Goal: Transaction & Acquisition: Purchase product/service

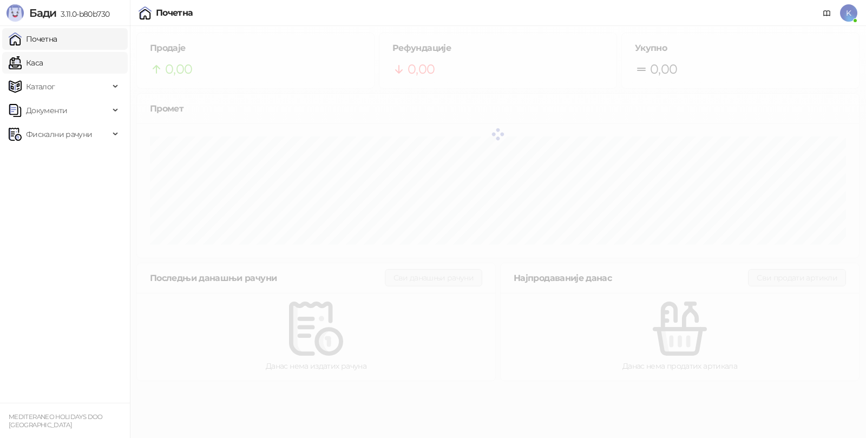
click at [43, 63] on link "Каса" at bounding box center [26, 63] width 34 height 22
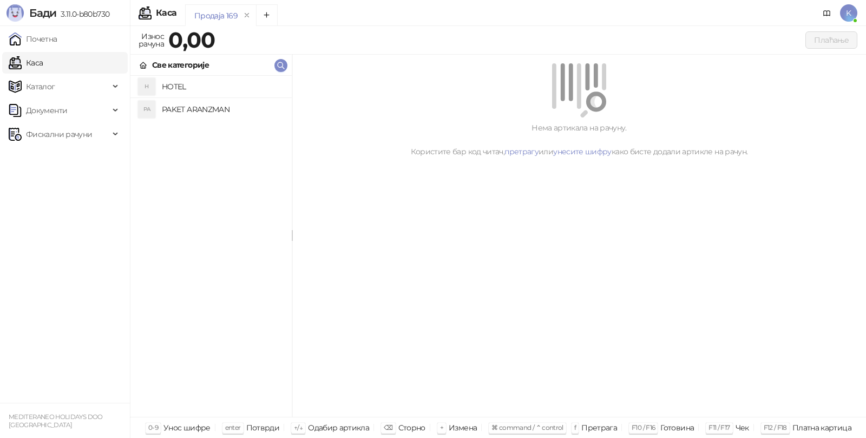
click at [187, 106] on h4 "PAKET ARANZMAN" at bounding box center [222, 109] width 121 height 17
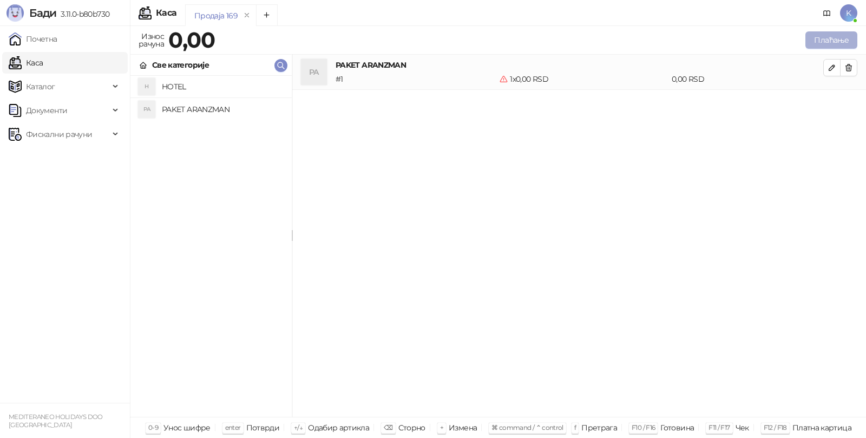
click at [840, 31] on button "Плаћање" at bounding box center [832, 39] width 52 height 17
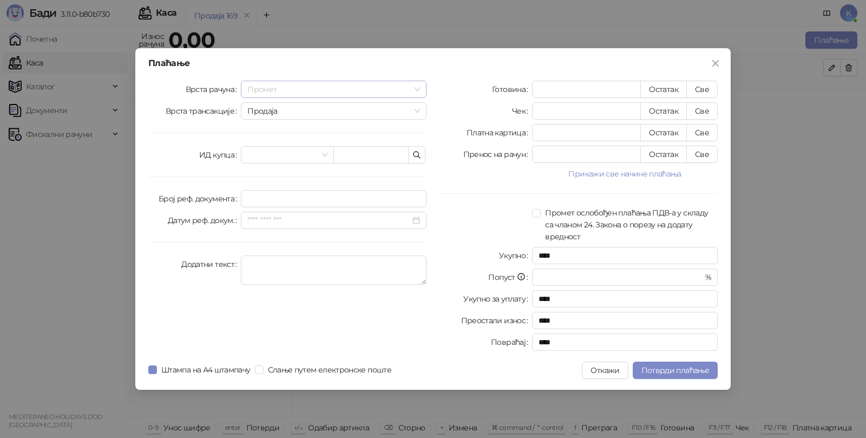
click at [293, 92] on span "Промет" at bounding box center [333, 89] width 173 height 16
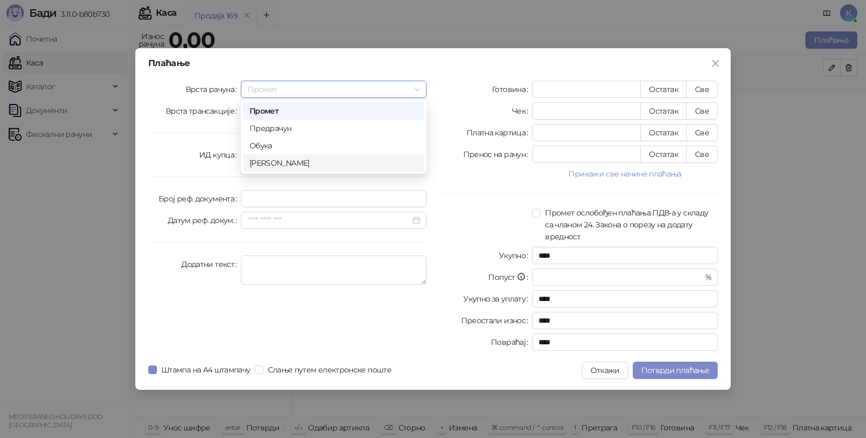
click at [272, 163] on div "[PERSON_NAME]" at bounding box center [334, 163] width 168 height 12
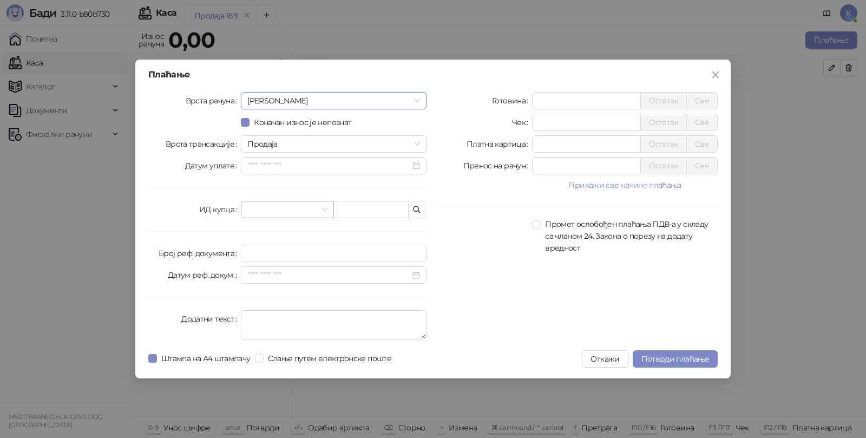
click at [248, 210] on input "search" at bounding box center [282, 209] width 70 height 16
click at [254, 208] on input "search" at bounding box center [282, 209] width 70 height 16
click at [354, 208] on input "text" at bounding box center [370, 209] width 75 height 17
click at [261, 205] on input "search" at bounding box center [282, 209] width 70 height 16
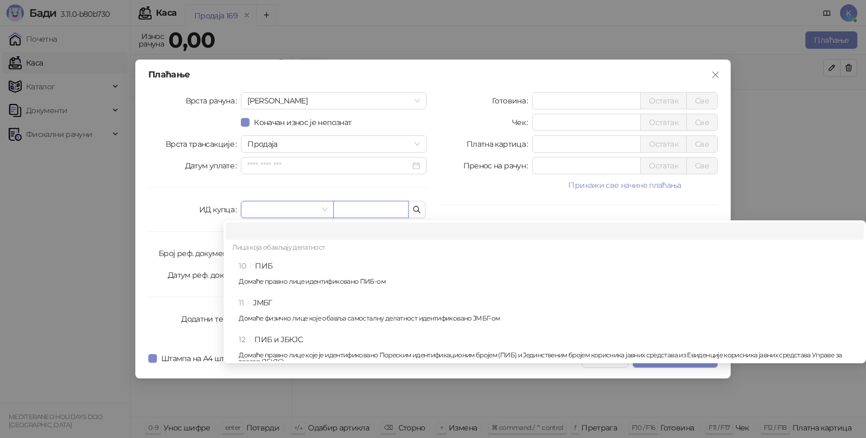
click at [346, 213] on input "text" at bounding box center [370, 209] width 75 height 17
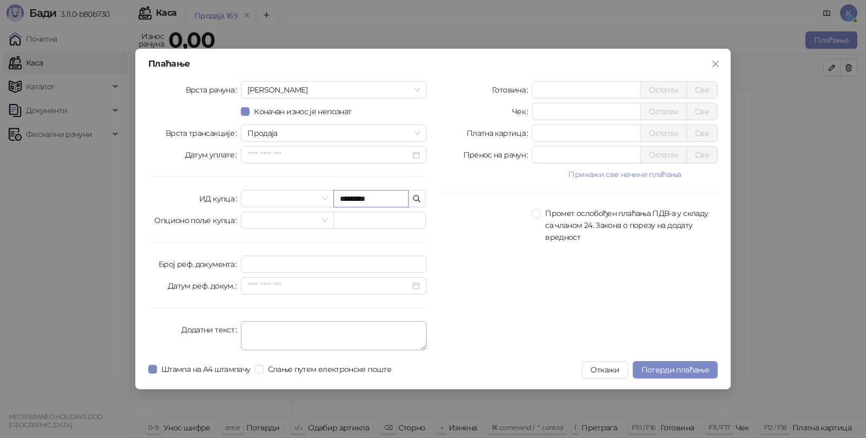
type input "*********"
click at [264, 328] on textarea "Додатни текст" at bounding box center [334, 335] width 186 height 29
click at [559, 132] on input "*" at bounding box center [587, 133] width 108 height 16
type input "******"
click at [270, 333] on textarea "Додатни текст" at bounding box center [334, 335] width 186 height 29
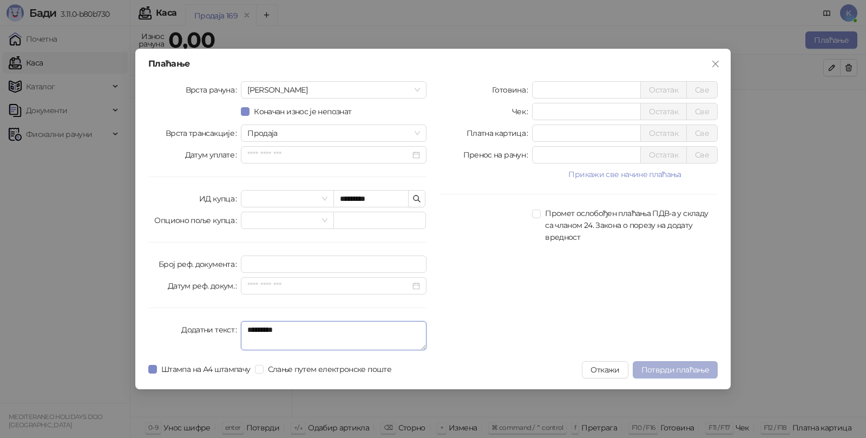
type textarea "*********"
click at [662, 367] on span "Потврди плаћање" at bounding box center [676, 370] width 68 height 10
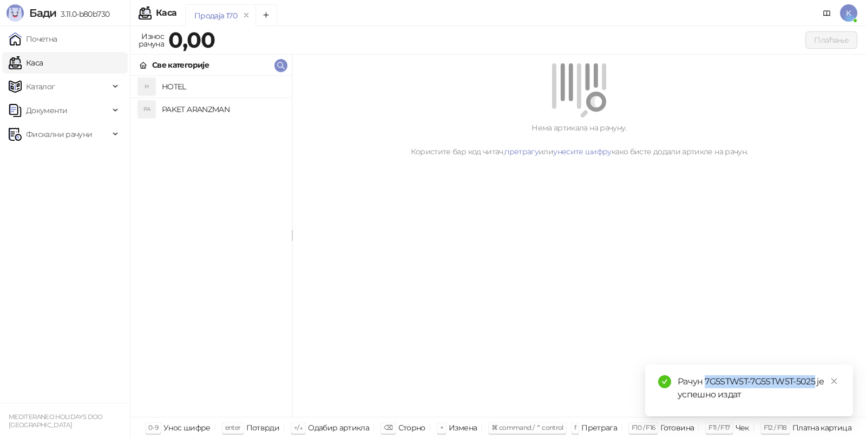
drag, startPoint x: 705, startPoint y: 383, endPoint x: 816, endPoint y: 382, distance: 111.5
click at [816, 382] on div "Рачун 7G5STW5T-7G5STW5T-5025 је успешно издат" at bounding box center [759, 388] width 162 height 26
copy div "7G5STW5T-7G5STW5T-5025"
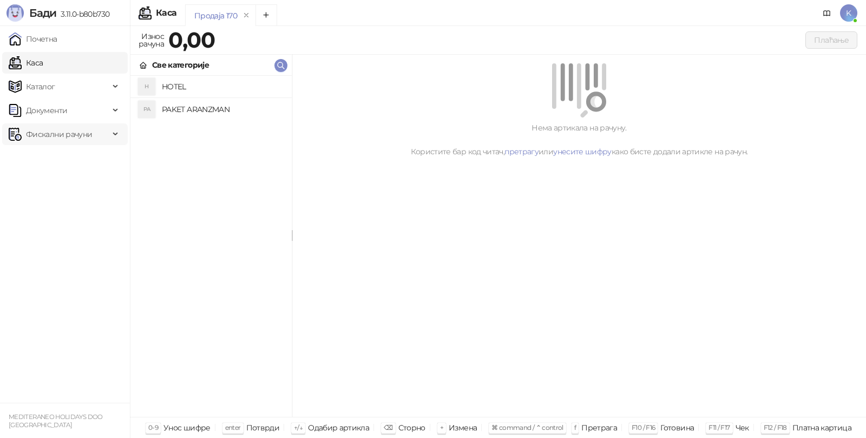
click at [67, 129] on span "Фискални рачуни" at bounding box center [59, 134] width 66 height 22
click at [71, 154] on link "Издати рачуни" at bounding box center [49, 158] width 73 height 22
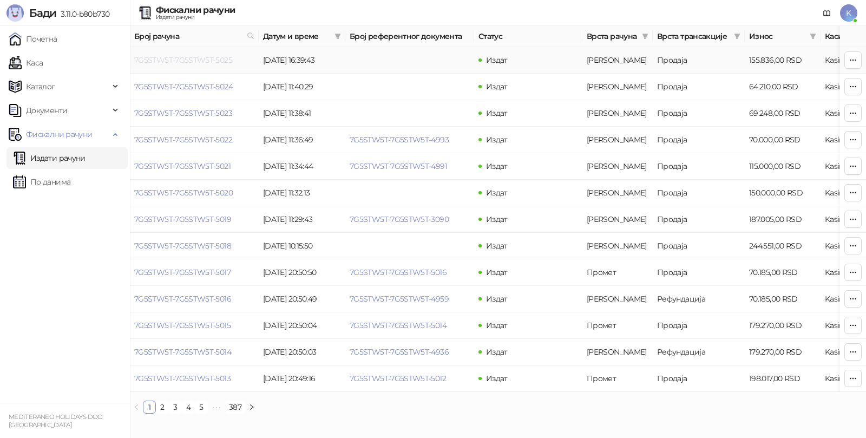
click at [214, 57] on link "7G5STW5T-7G5STW5T-5025" at bounding box center [183, 60] width 98 height 10
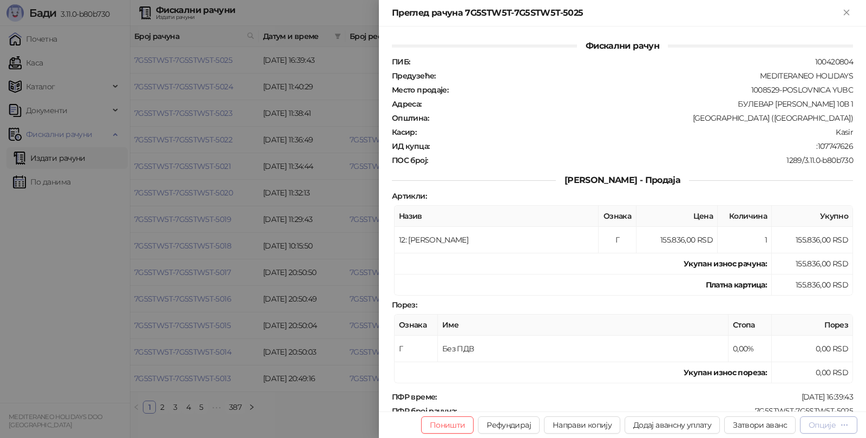
click at [843, 426] on icon "button" at bounding box center [844, 425] width 9 height 9
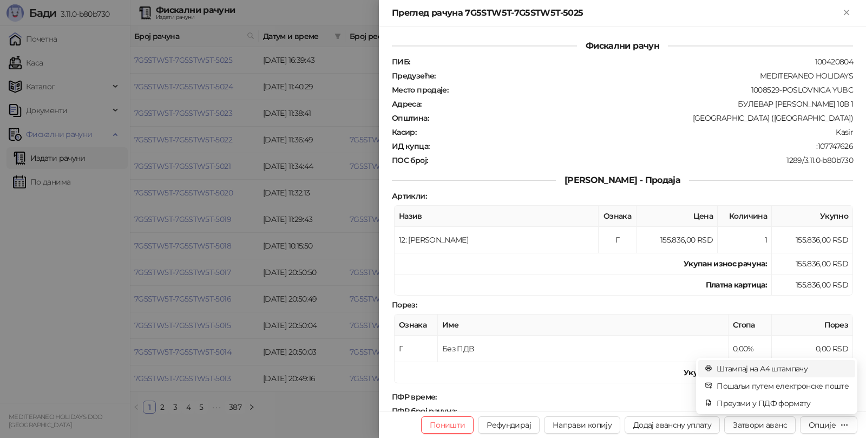
click at [755, 367] on span "Штампај на А4 штампачу" at bounding box center [783, 369] width 132 height 12
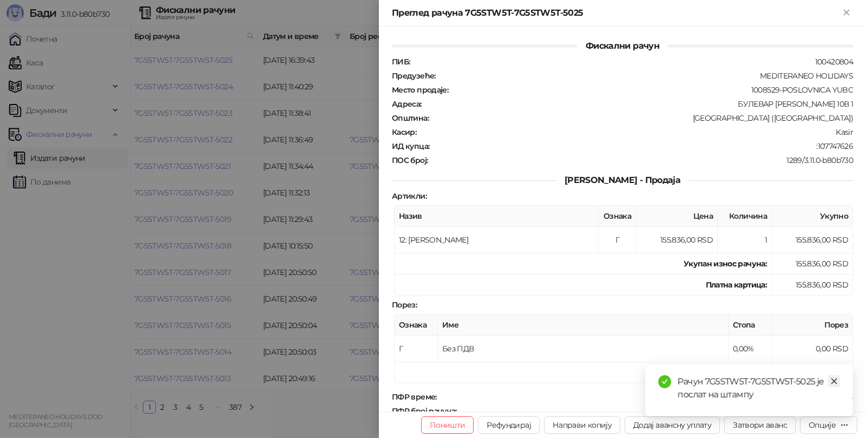
click at [836, 378] on icon "close" at bounding box center [834, 381] width 8 height 8
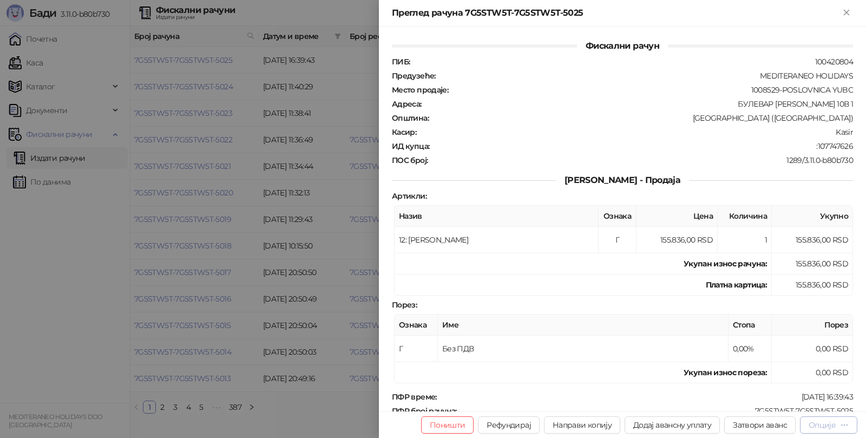
click at [828, 423] on div "Опције" at bounding box center [822, 425] width 27 height 10
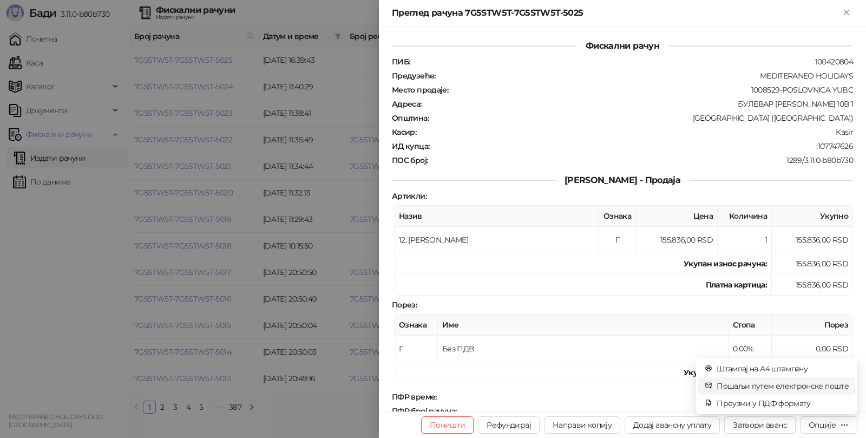
click at [769, 384] on span "Пошаљи путем електронске поште" at bounding box center [783, 386] width 132 height 12
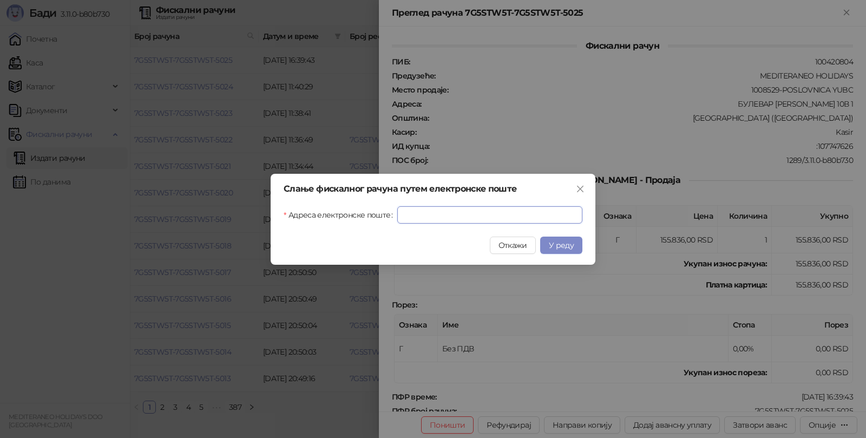
click at [475, 216] on input "Адреса електронске поште" at bounding box center [489, 214] width 185 height 17
paste input "**********"
type input "**********"
click at [570, 239] on button "У реду" at bounding box center [561, 245] width 42 height 17
